Goal: Task Accomplishment & Management: Use online tool/utility

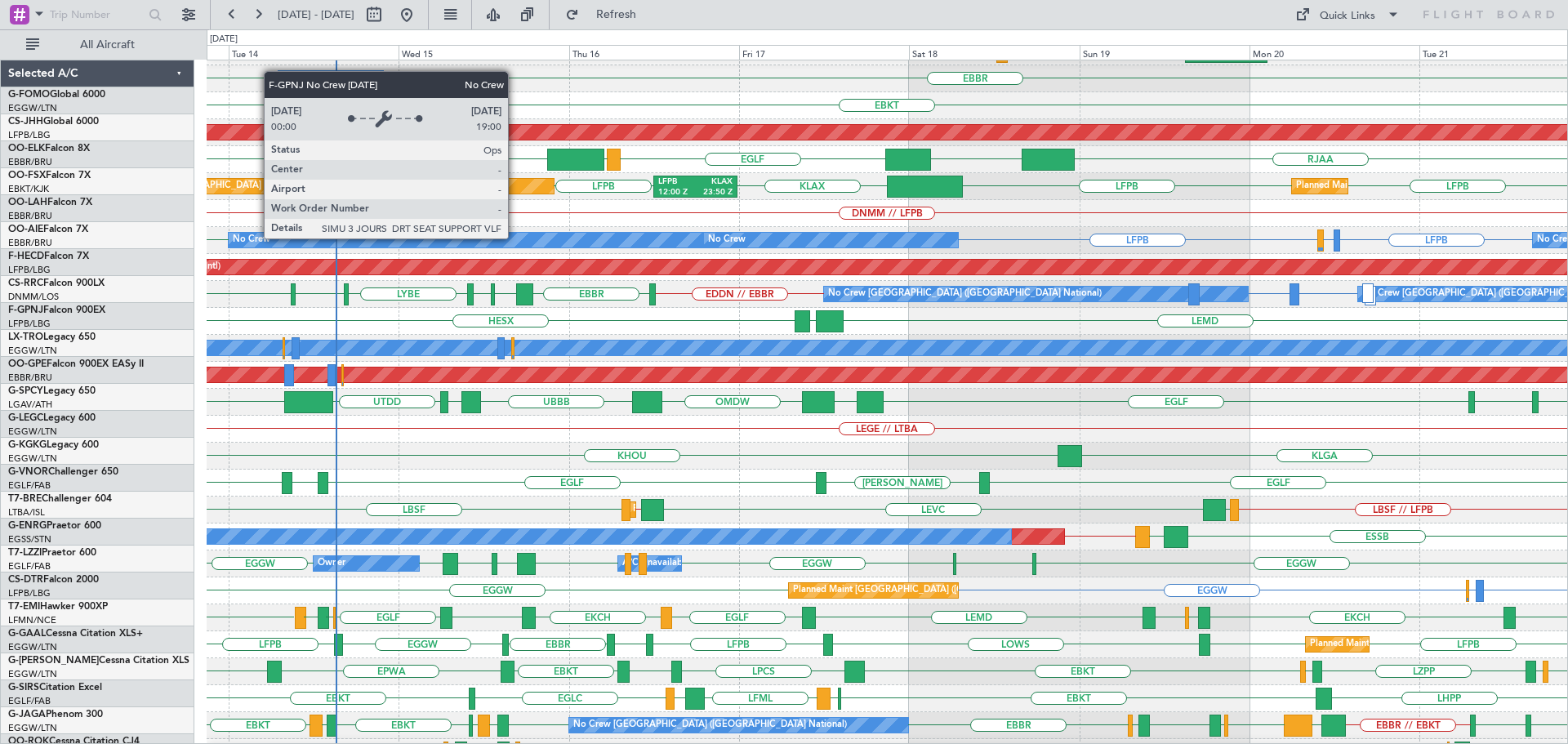
scroll to position [76, 0]
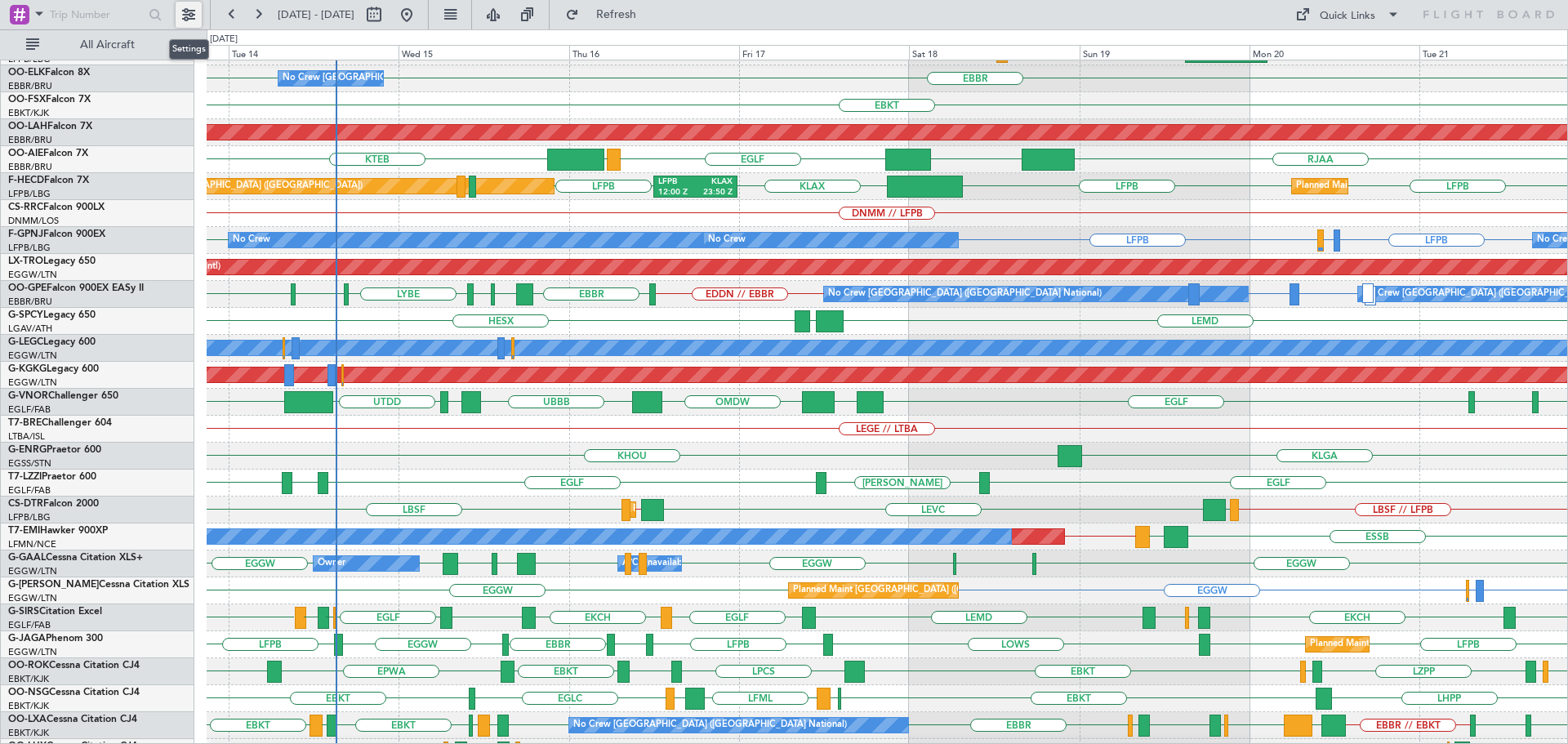
click at [182, 15] on button at bounding box center [188, 15] width 26 height 26
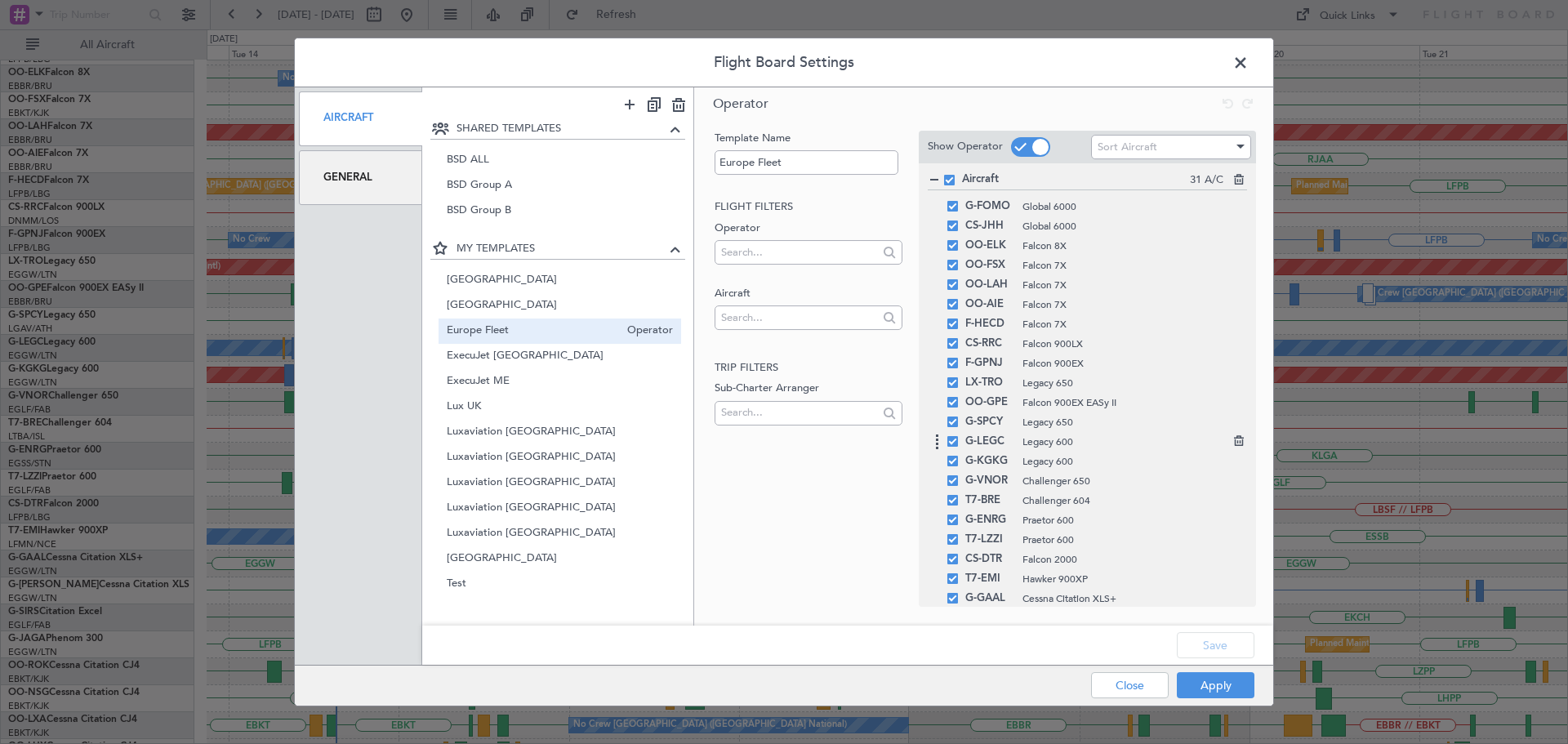
click at [951, 443] on span at bounding box center [952, 441] width 10 height 10
click at [959, 437] on input "checkbox" at bounding box center [959, 437] width 0 height 0
click at [1232, 443] on icon at bounding box center [1237, 439] width 11 height 11
click at [1233, 646] on button "Save" at bounding box center [1215, 646] width 78 height 26
drag, startPoint x: 1228, startPoint y: 690, endPoint x: 1206, endPoint y: 634, distance: 60.2
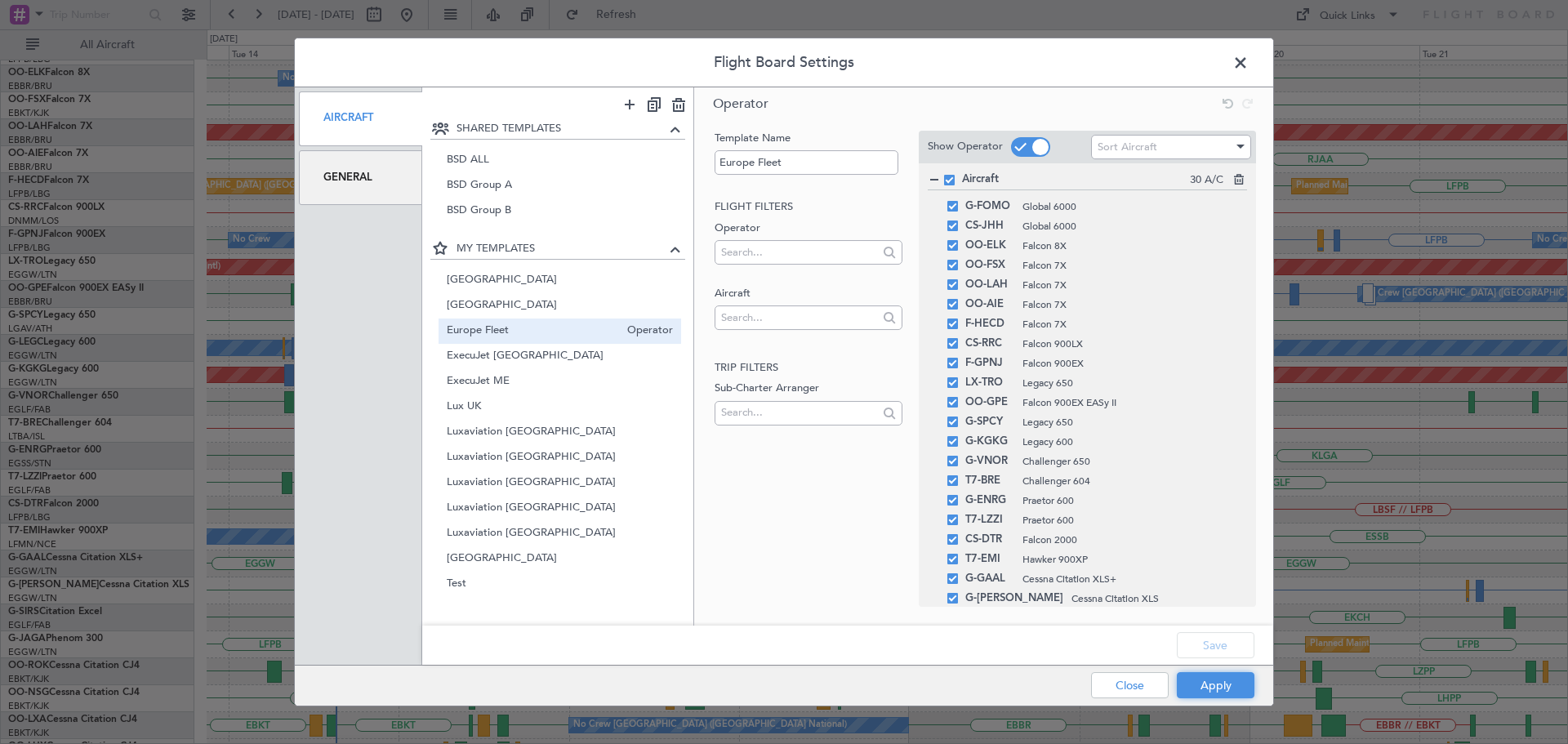
click at [1230, 689] on button "Apply" at bounding box center [1215, 686] width 78 height 26
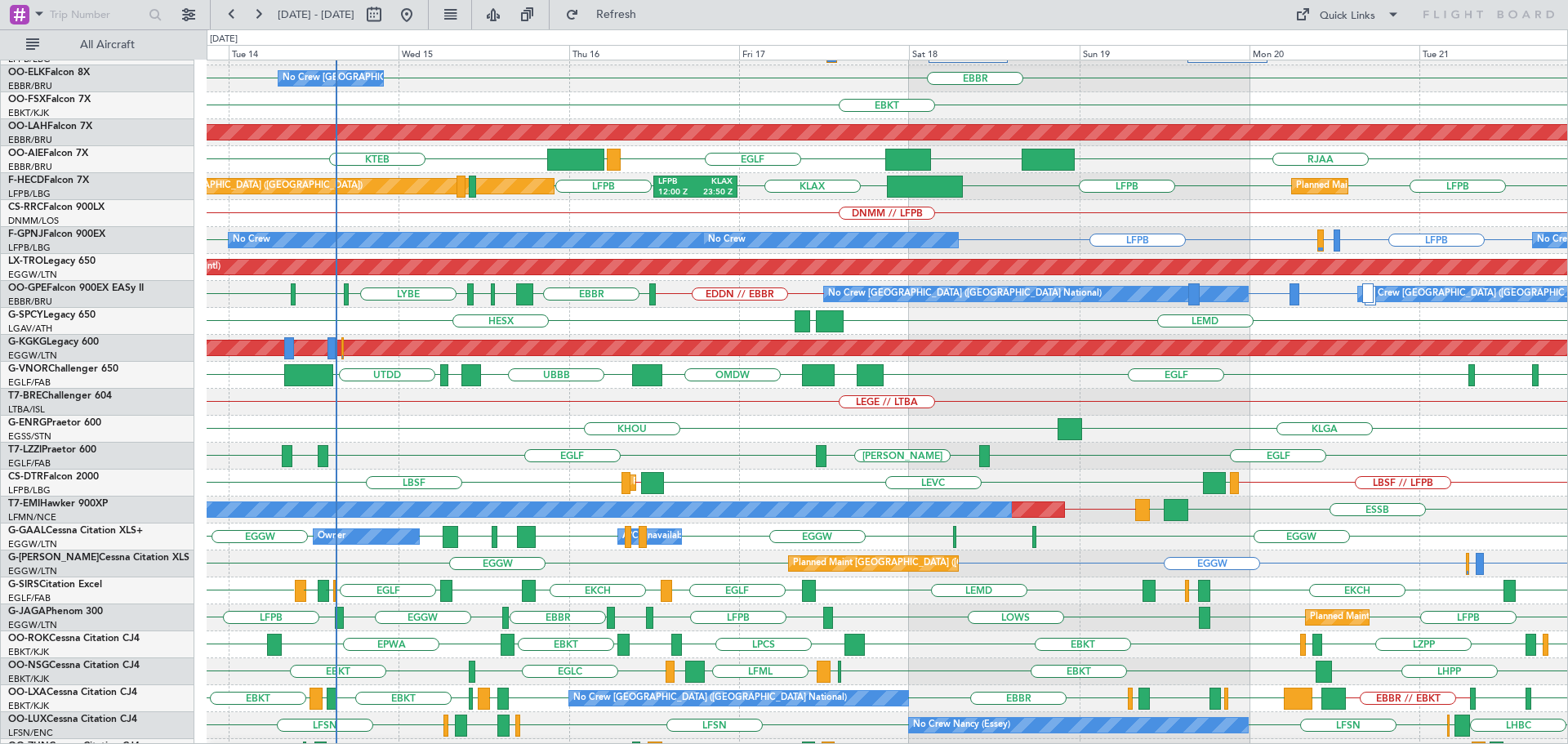
scroll to position [0, 0]
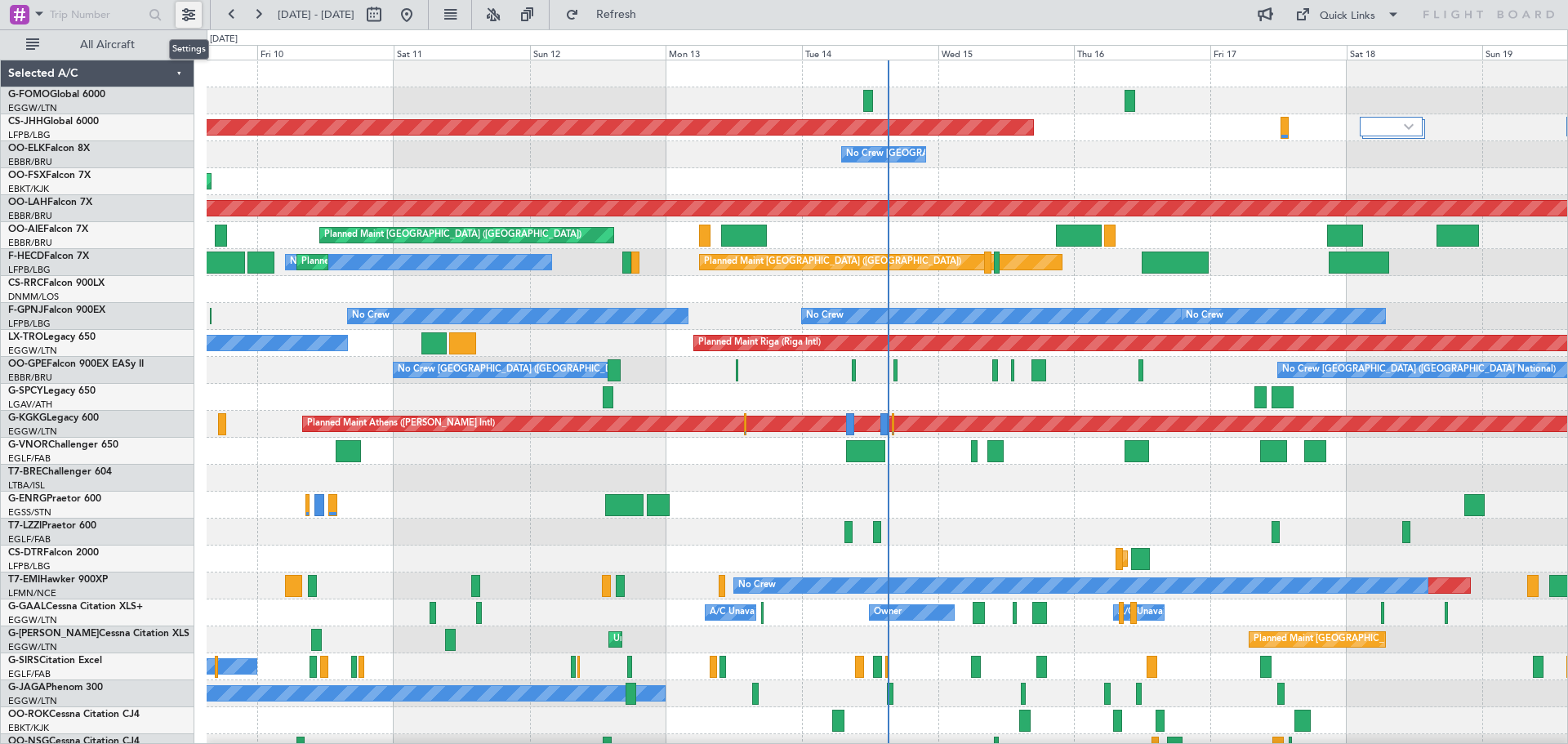
click at [185, 13] on button at bounding box center [188, 15] width 26 height 26
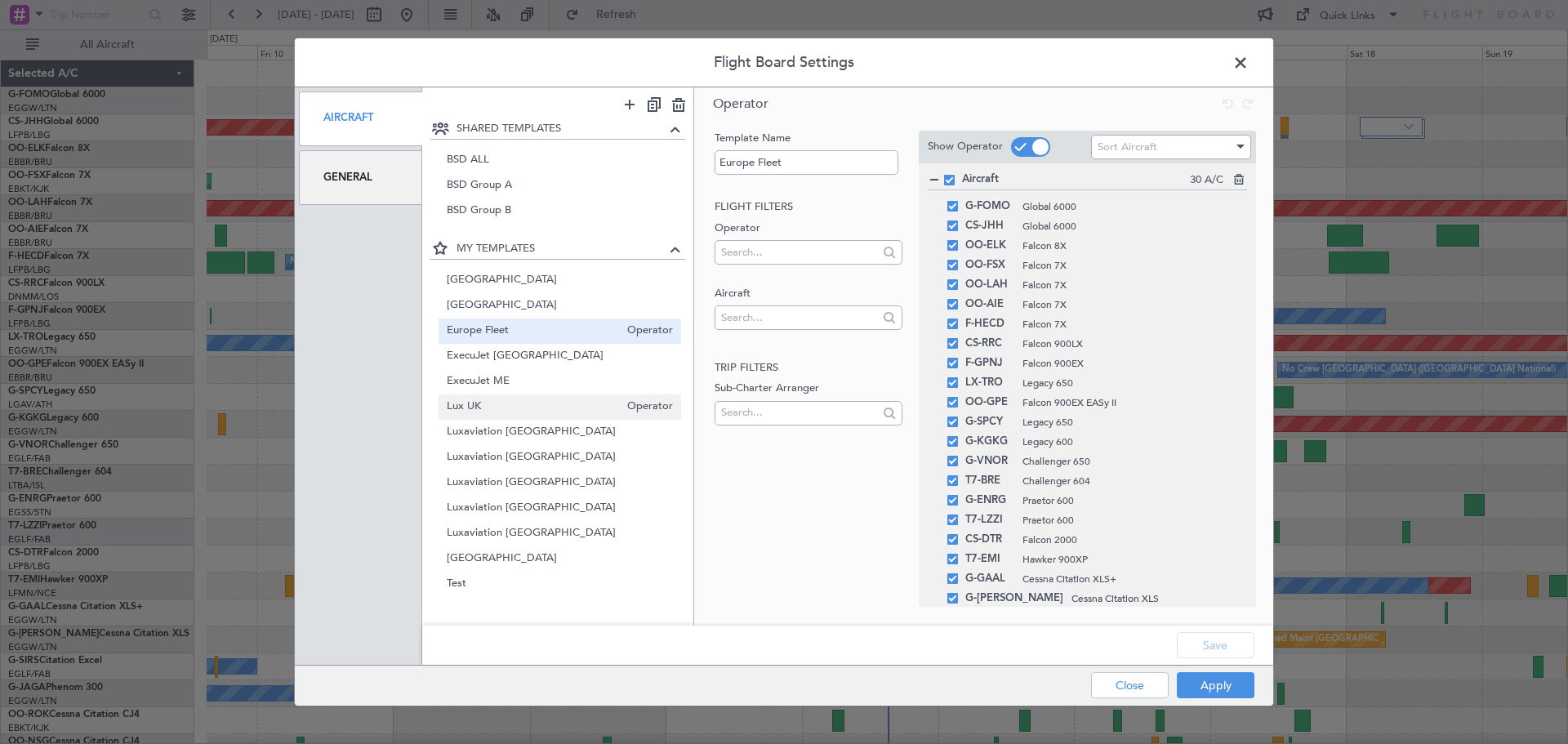
click at [516, 412] on span "Lux UK" at bounding box center [533, 407] width 173 height 17
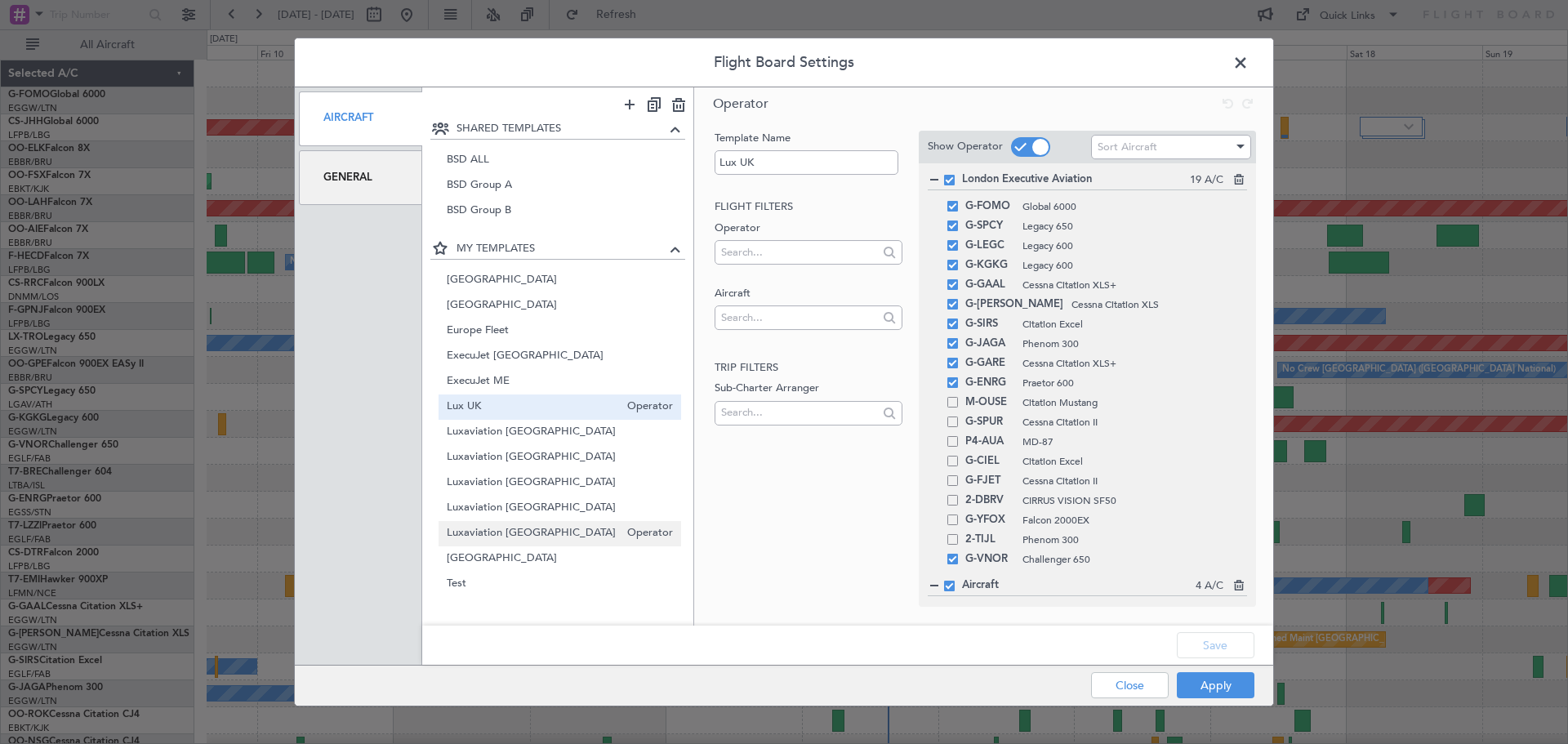
click at [523, 535] on span "Luxaviation [GEOGRAPHIC_DATA]" at bounding box center [533, 534] width 173 height 17
type input "Luxaviation [GEOGRAPHIC_DATA]"
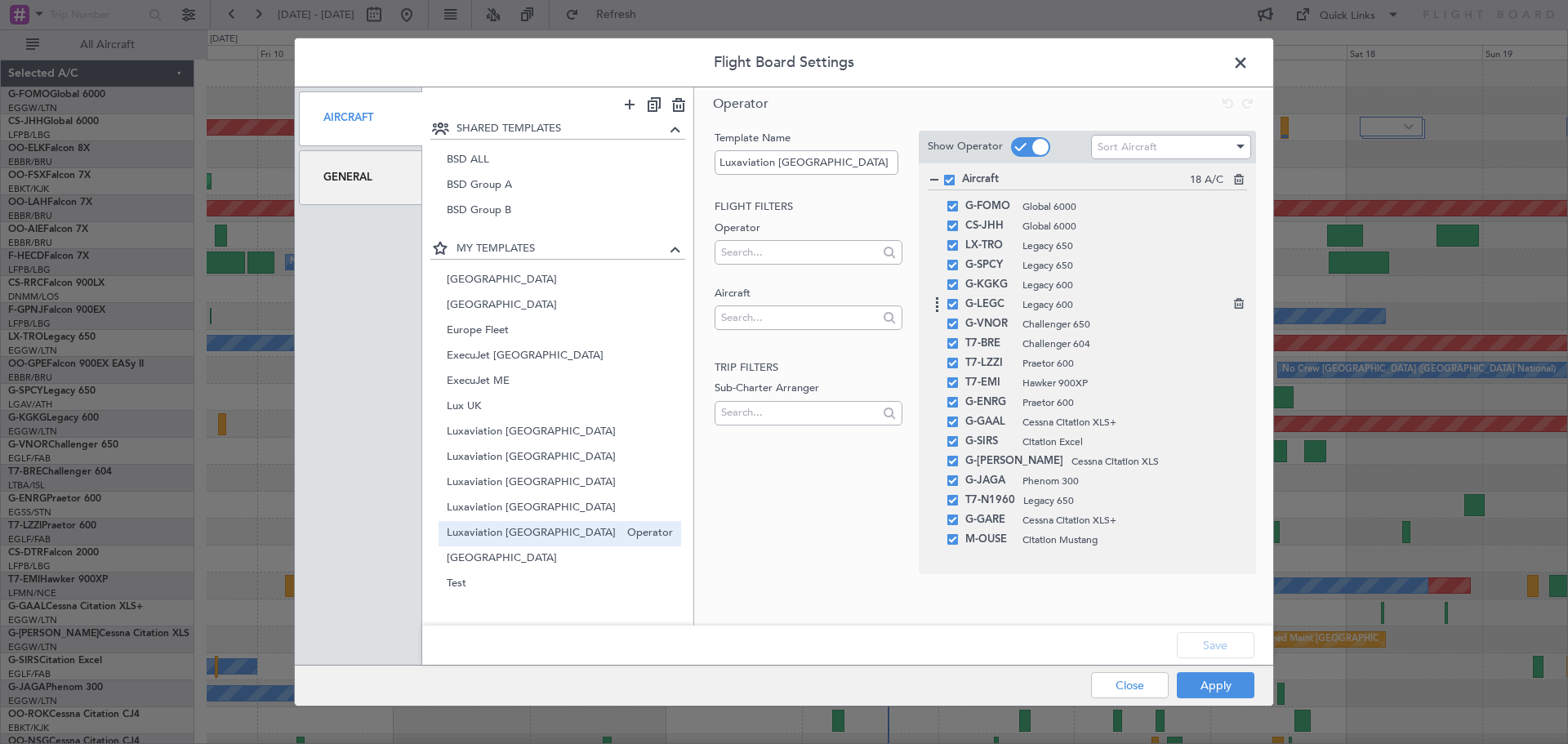
click at [955, 305] on span at bounding box center [952, 304] width 10 height 10
click at [959, 299] on input "checkbox" at bounding box center [959, 299] width 0 height 0
click at [1242, 304] on icon at bounding box center [1237, 302] width 11 height 11
click at [1238, 639] on button "Save" at bounding box center [1215, 646] width 78 height 26
click at [1235, 682] on button "Apply" at bounding box center [1215, 686] width 78 height 26
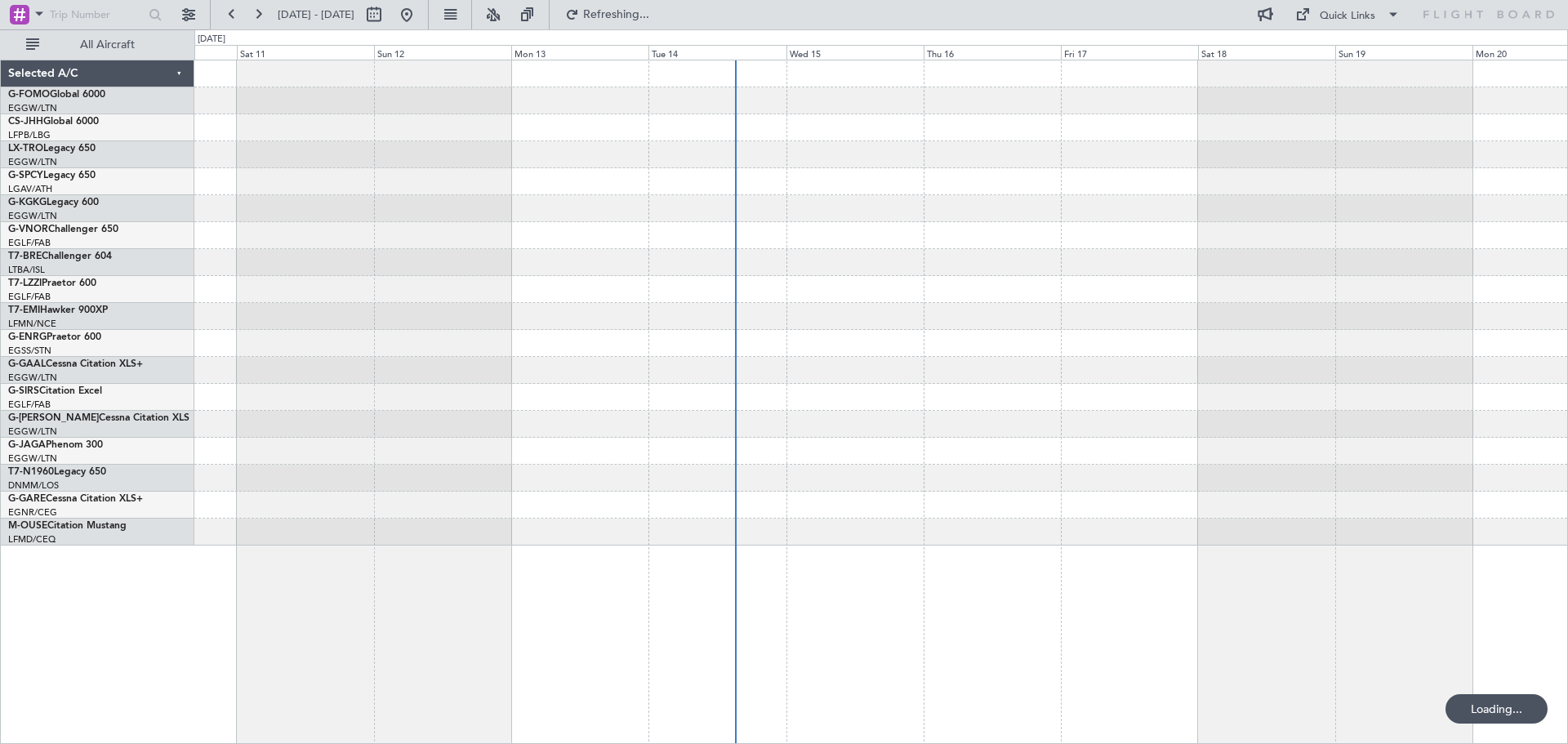
click at [678, 411] on div at bounding box center [880, 304] width 1373 height 485
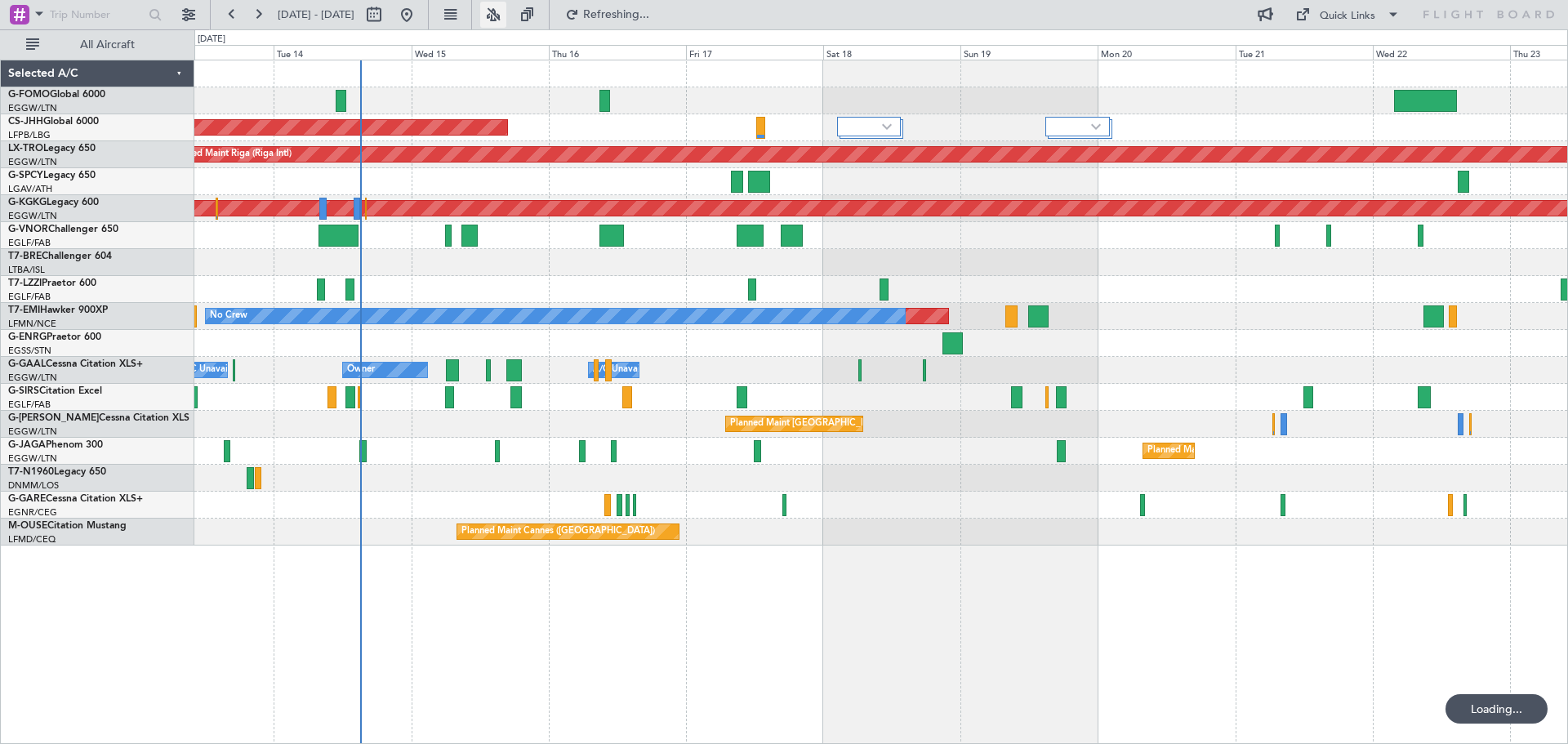
click at [507, 13] on button at bounding box center [494, 15] width 26 height 26
